Goal: Transaction & Acquisition: Purchase product/service

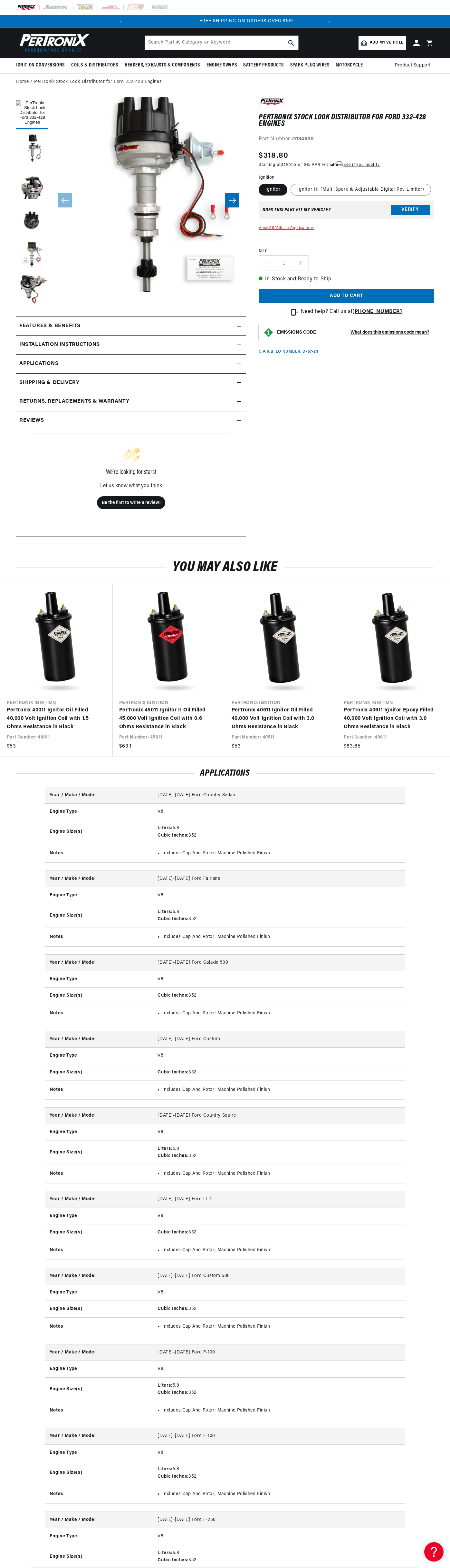
scroll to position [0, 196]
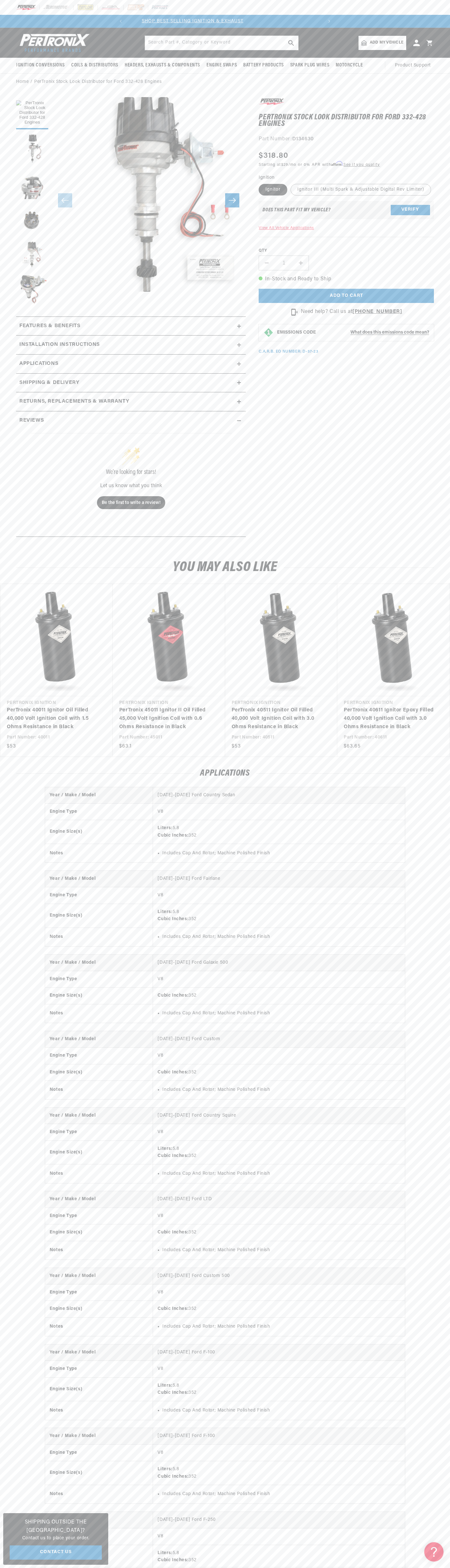
scroll to position [0, 196]
click at [393, 1] on div at bounding box center [225, 7] width 450 height 15
click at [446, 1363] on div "Year / Make / Model 1958-1967 Ford Country Sedan Engine Type V8 Engine Size(s) …" at bounding box center [225, 1401] width 450 height 1227
click at [430, 1567] on html "Skip to content Your cart Your cart is empty Get the right parts the first time…" at bounding box center [225, 784] width 450 height 1568
click at [27, 1500] on div "Year / Make / Model 1958-1967 Ford Country Sedan Engine Type V8 Engine Size(s) …" at bounding box center [225, 1401] width 450 height 1227
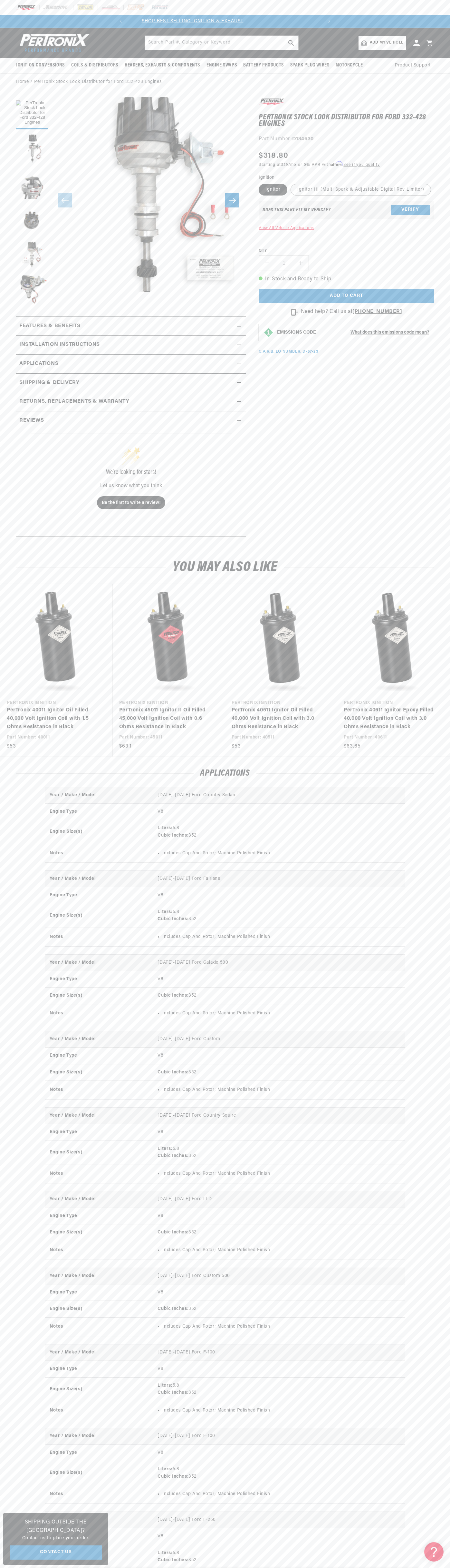
scroll to position [0, 145]
